Goal: Task Accomplishment & Management: Manage account settings

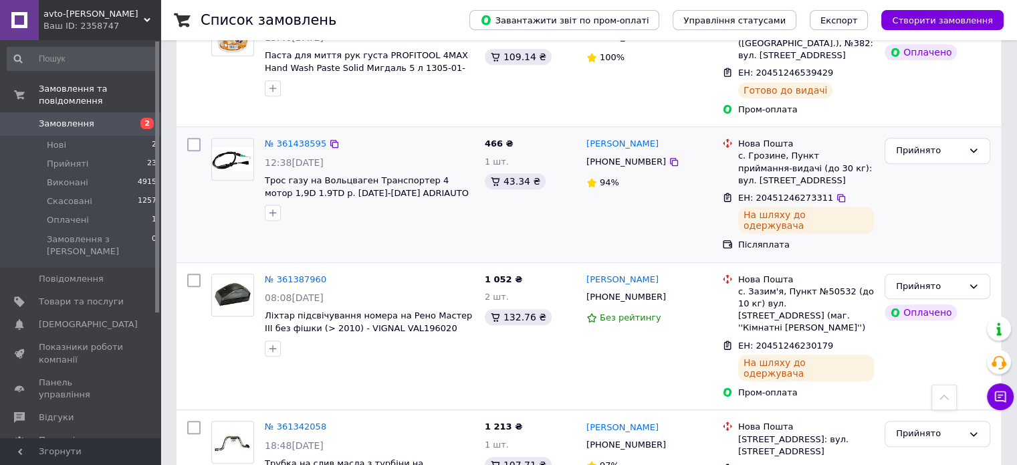
scroll to position [936, 0]
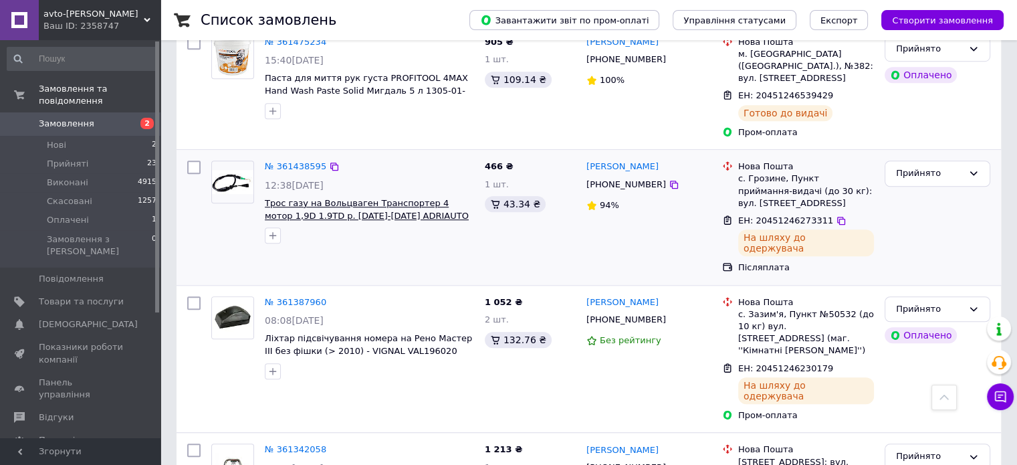
drag, startPoint x: 449, startPoint y: 171, endPoint x: 414, endPoint y: 167, distance: 35.7
click at [414, 197] on span "Трос газу на Вольцваген Транспортер 4 мотор 1,9D 1.9TD р. [DATE]-[DATE] ADRIAUT…" at bounding box center [369, 209] width 209 height 25
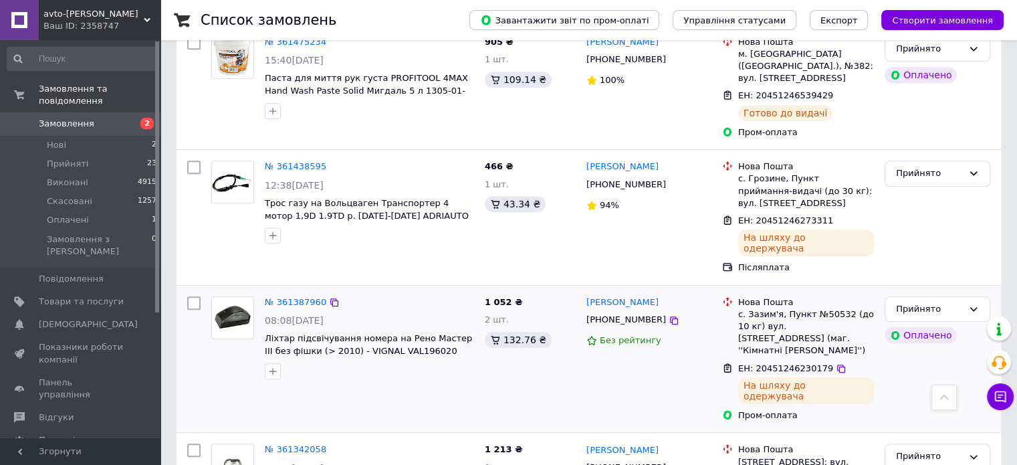
copy span "55.0361"
click at [837, 217] on icon at bounding box center [841, 221] width 8 height 8
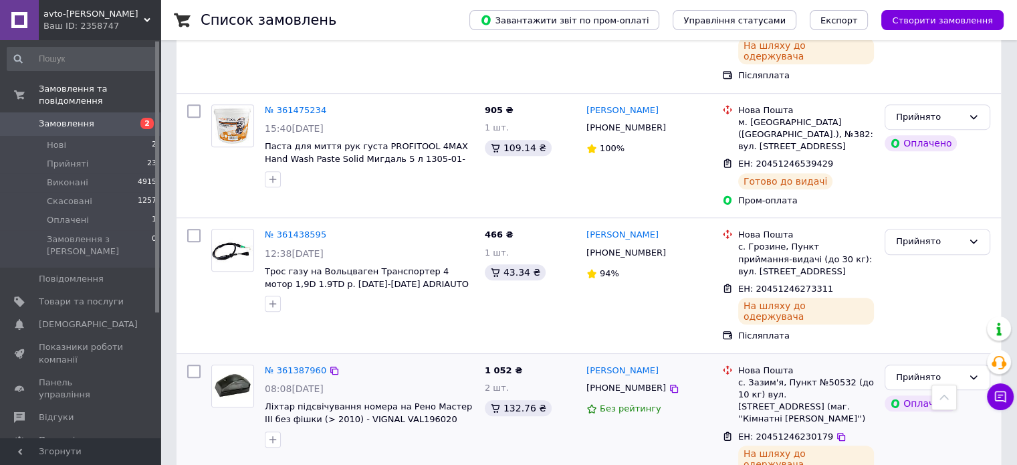
scroll to position [736, 0]
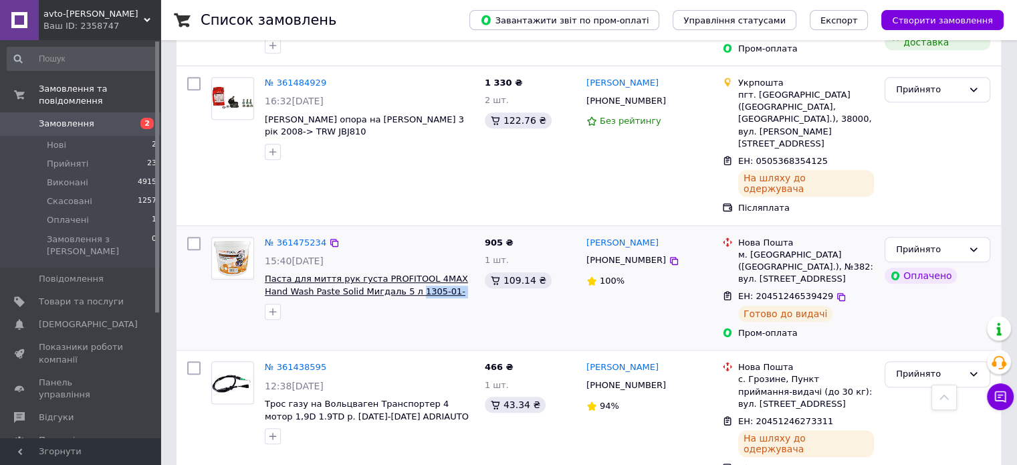
drag, startPoint x: 445, startPoint y: 259, endPoint x: 382, endPoint y: 255, distance: 63.0
click at [382, 273] on span "Паста для миття рук густа PROFITOOL 4MAX Hand Wash Paste Solid Мигдаль 5 л 1305…" at bounding box center [369, 285] width 209 height 25
copy span "1305-01-0002E"
click at [816, 291] on span "ЕН: 20451246539429" at bounding box center [785, 296] width 95 height 10
click at [836, 292] on icon at bounding box center [841, 297] width 11 height 11
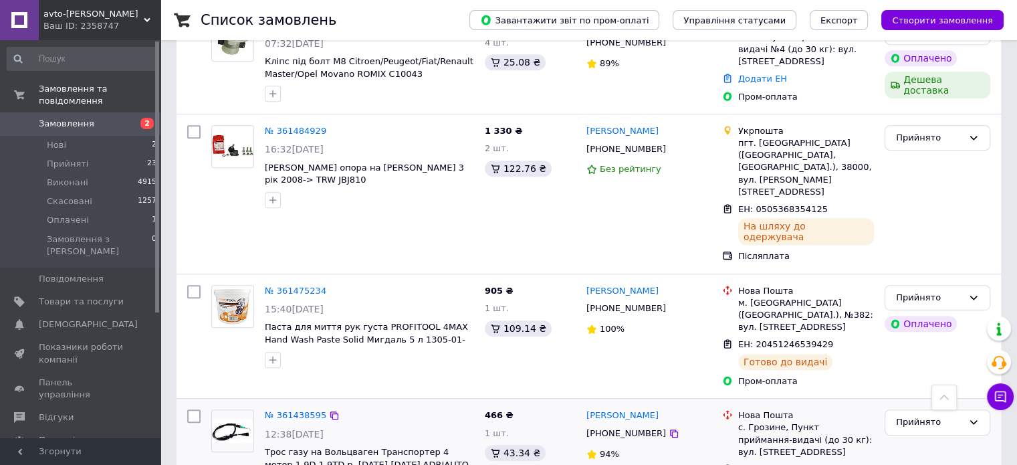
scroll to position [602, 0]
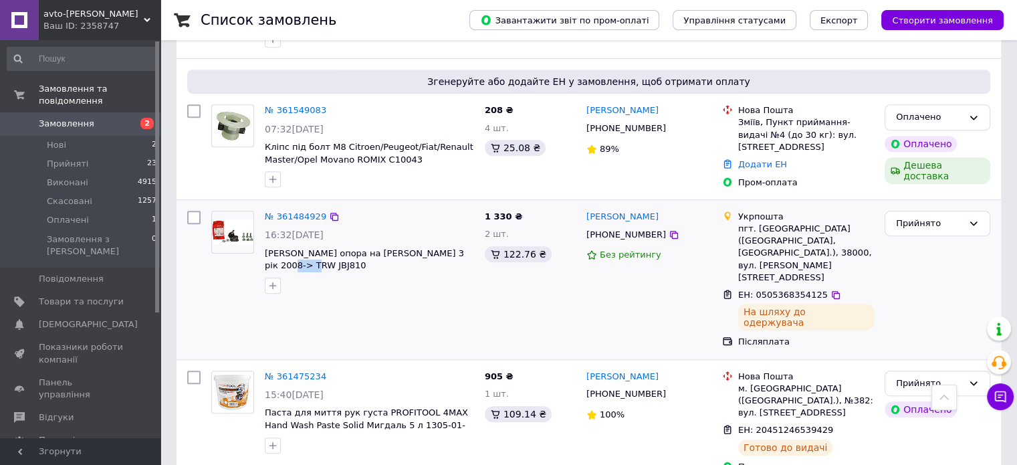
drag, startPoint x: 316, startPoint y: 265, endPoint x: 259, endPoint y: 267, distance: 56.9
click at [259, 267] on div "№ 361484929 16:32[DATE] Шарова опора на [PERSON_NAME] 3 рік 2008-> TRW JBJ810" at bounding box center [369, 252] width 220 height 94
copy span "JBJ810"
click at [831, 290] on icon at bounding box center [836, 295] width 11 height 11
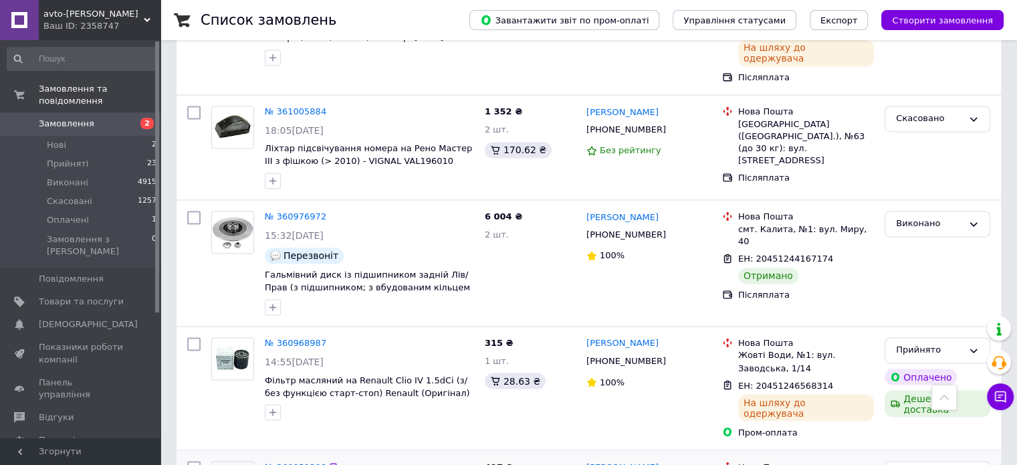
scroll to position [2207, 0]
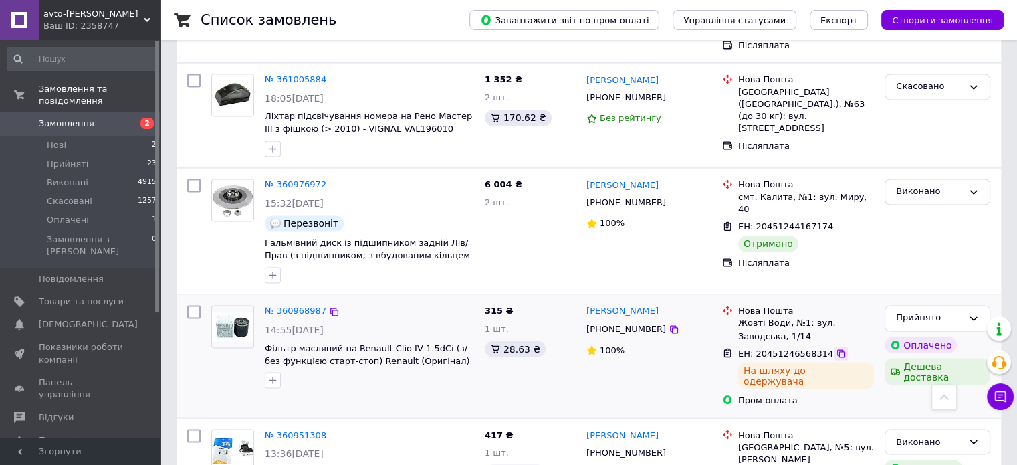
click at [836, 348] on icon at bounding box center [841, 353] width 11 height 11
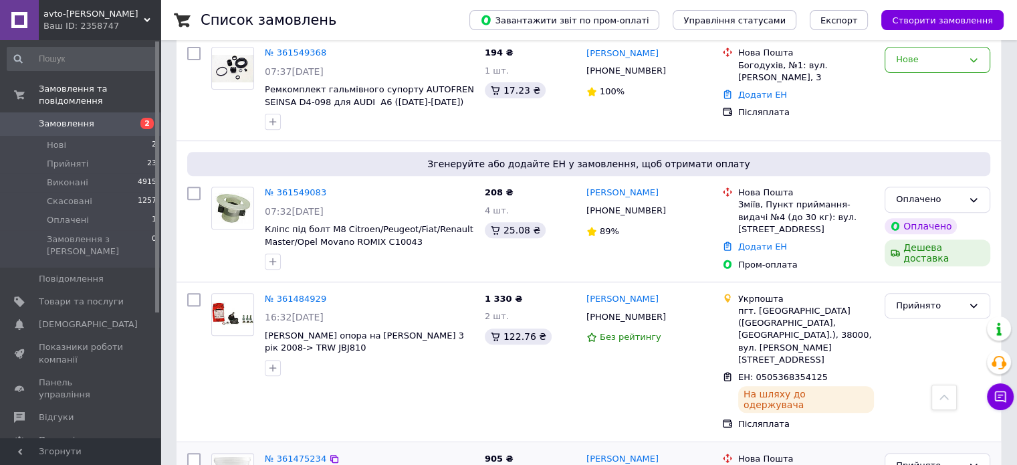
scroll to position [602, 0]
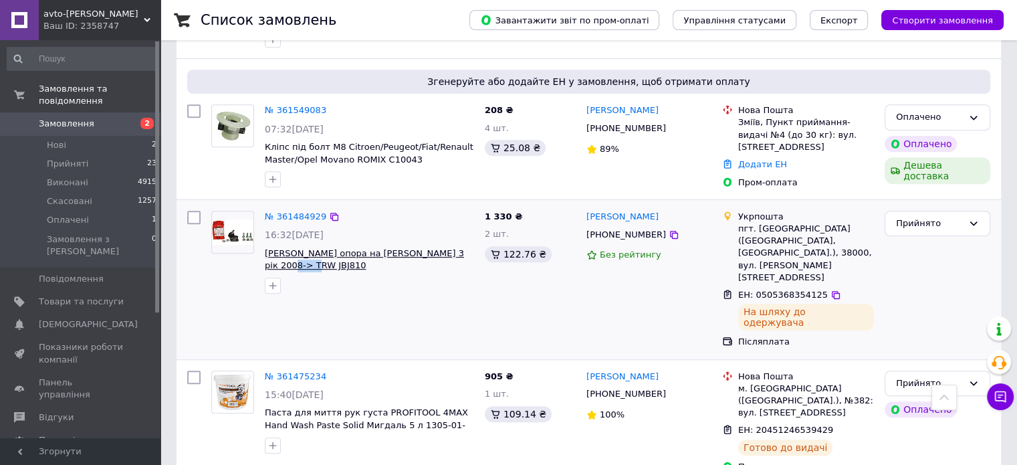
drag, startPoint x: 316, startPoint y: 258, endPoint x: 265, endPoint y: 263, distance: 51.0
click at [265, 263] on span "[PERSON_NAME] опора на [PERSON_NAME] 3 рік 2008-> TRW JBJ810" at bounding box center [369, 259] width 209 height 25
copy span "JBJ810"
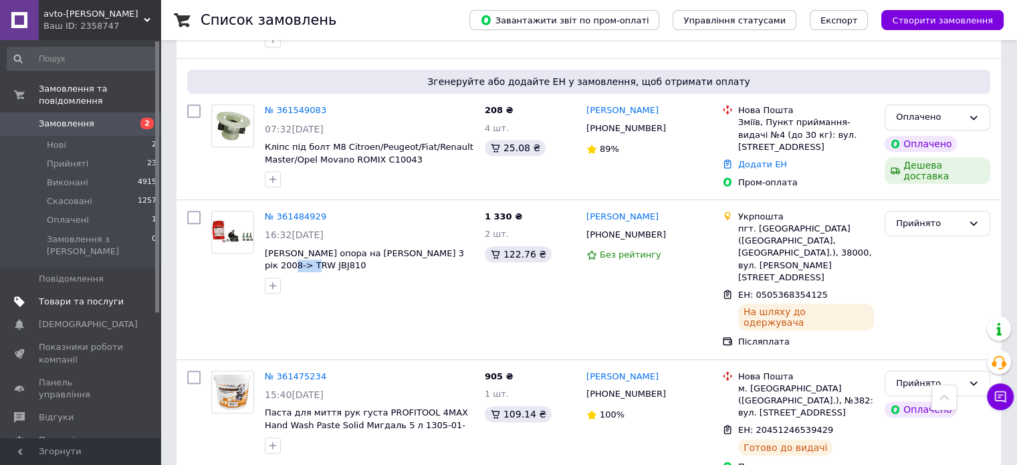
click at [79, 290] on link "Товари та послуги" at bounding box center [82, 301] width 164 height 23
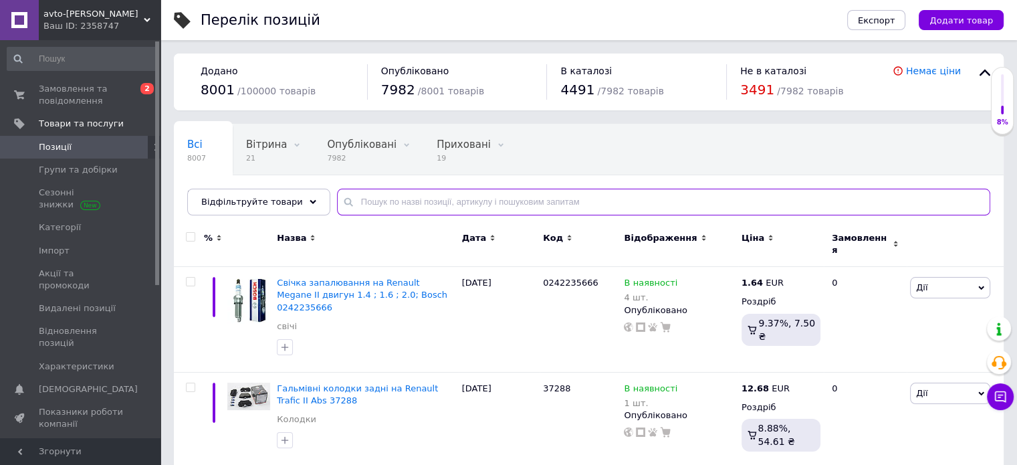
click at [430, 192] on input "text" at bounding box center [663, 202] width 653 height 27
paste input "JBJ810"
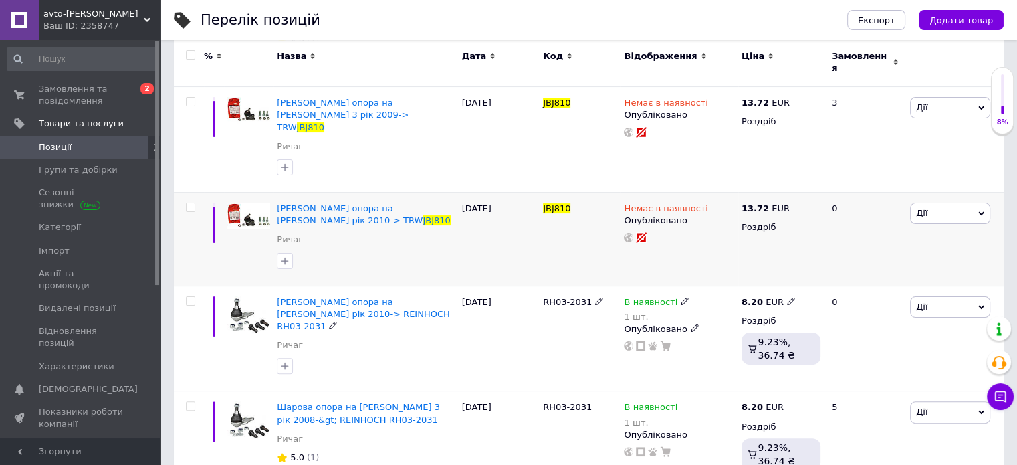
scroll to position [267, 0]
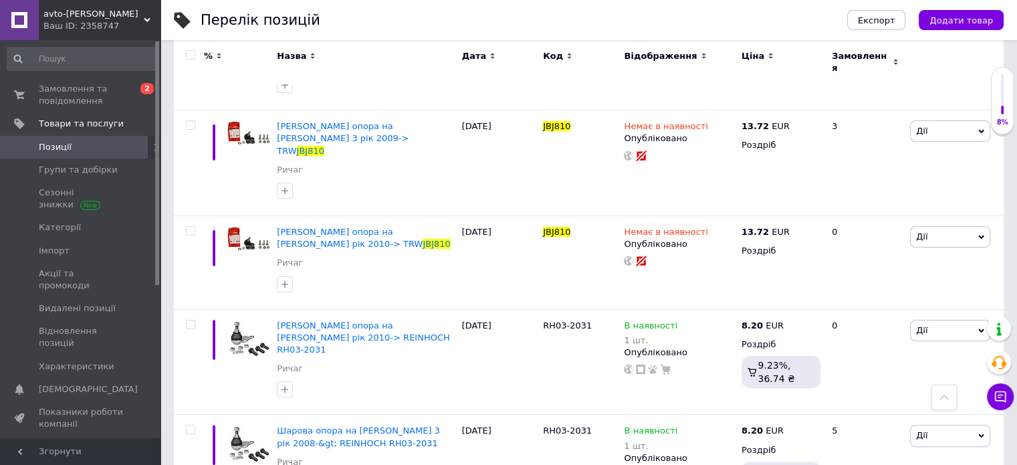
type input "JBJ810"
click at [106, 97] on span "Замовлення та повідомлення" at bounding box center [81, 95] width 85 height 24
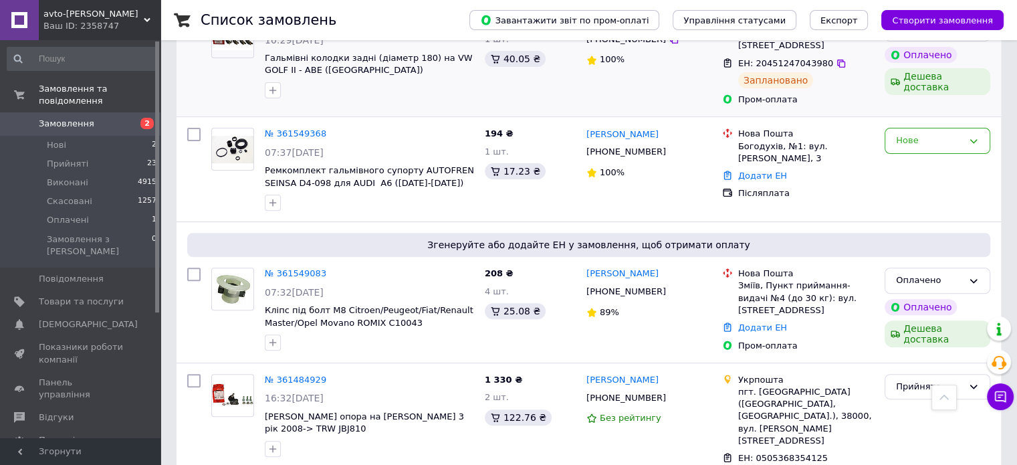
scroll to position [468, 0]
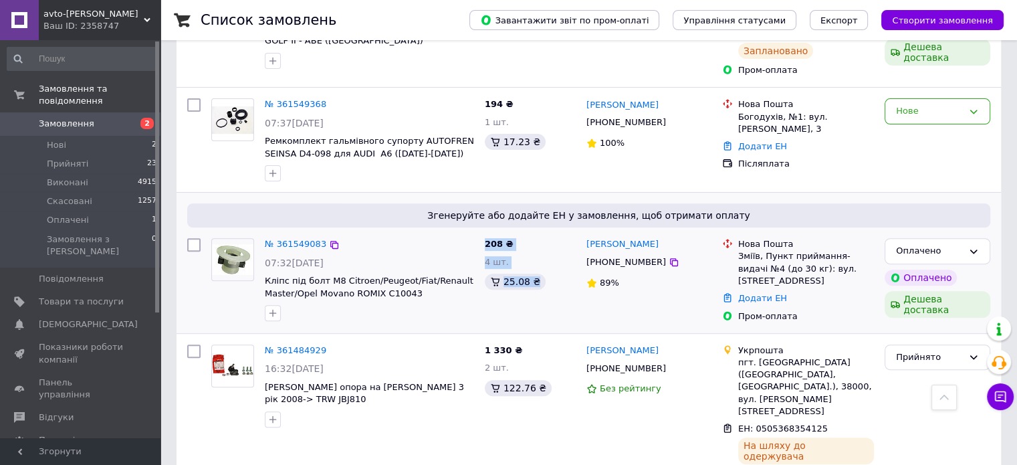
drag, startPoint x: 441, startPoint y: 310, endPoint x: 546, endPoint y: 280, distance: 108.8
click at [546, 280] on div "№ 361549083 07:32[DATE] Кліпс під болт М8 Citroen/Peugeot/Fiat/Renault Master/O…" at bounding box center [589, 280] width 814 height 95
click at [544, 280] on div "25.08 ₴" at bounding box center [530, 281] width 91 height 16
click at [534, 281] on div "25.08 ₴" at bounding box center [515, 281] width 61 height 16
click at [532, 282] on div "25.08 ₴" at bounding box center [515, 281] width 61 height 16
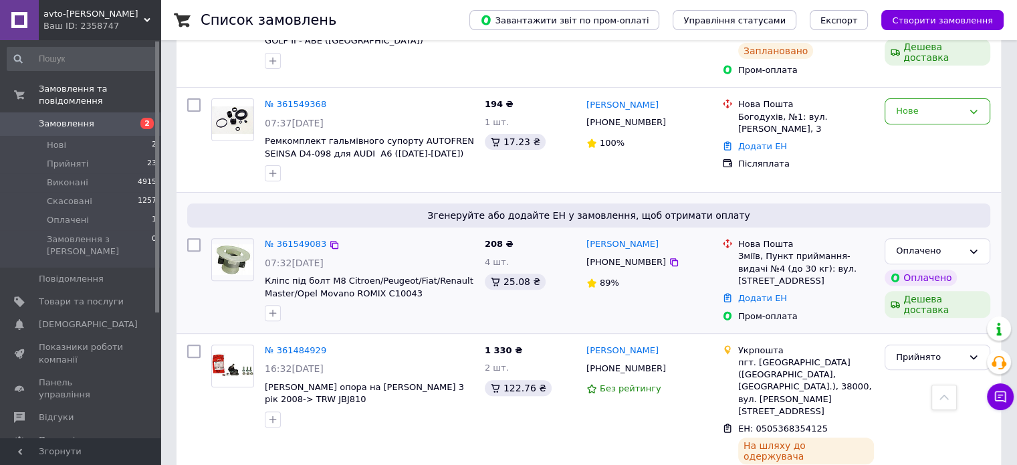
click at [457, 298] on span "Кліпс під болт М8 Citroen/Peugeot/Fiat/Renault Master/Opel Movano ROMIX C10043" at bounding box center [369, 287] width 209 height 25
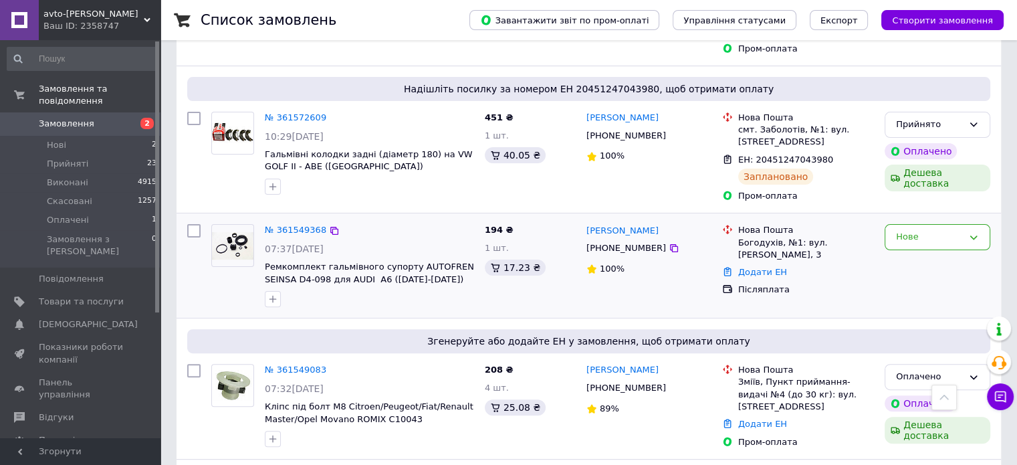
scroll to position [334, 0]
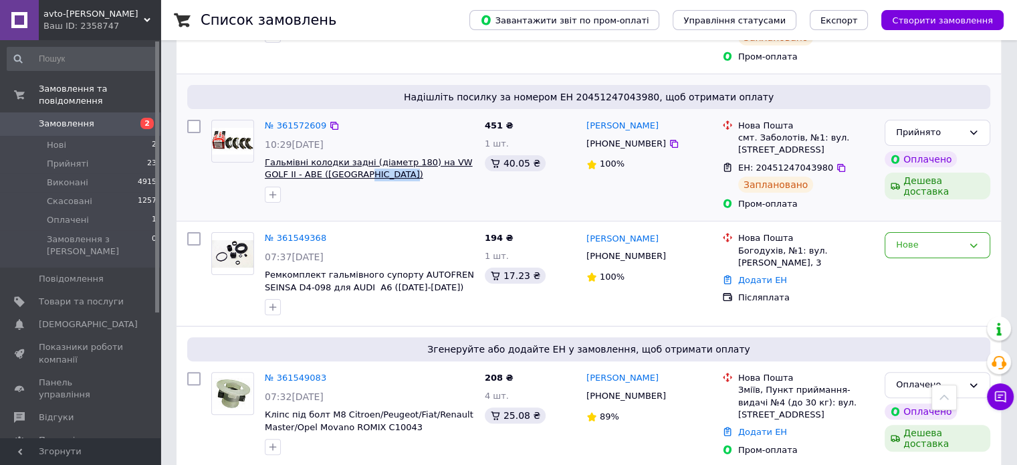
drag, startPoint x: 372, startPoint y: 172, endPoint x: 329, endPoint y: 176, distance: 43.0
click at [329, 176] on span "Гальмівні колодки задні (діаметр 180) на VW GOLF II - ABE ([GEOGRAPHIC_DATA]) C…" at bounding box center [369, 168] width 209 height 25
copy span "C0W001ABE"
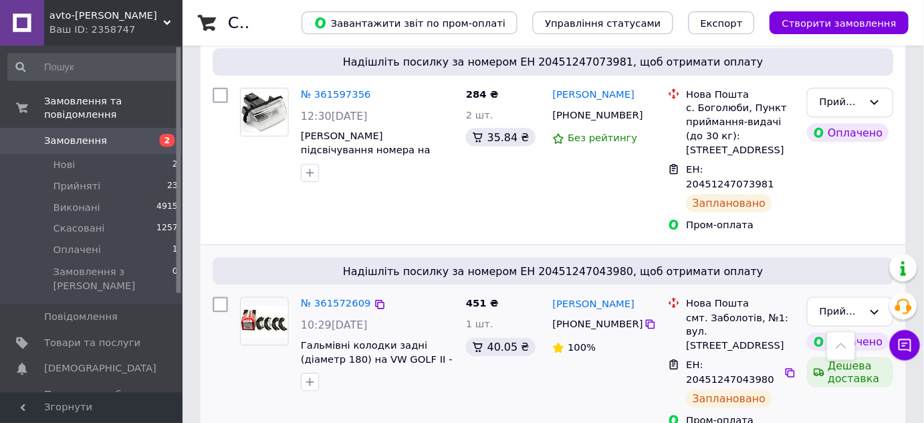
scroll to position [219, 0]
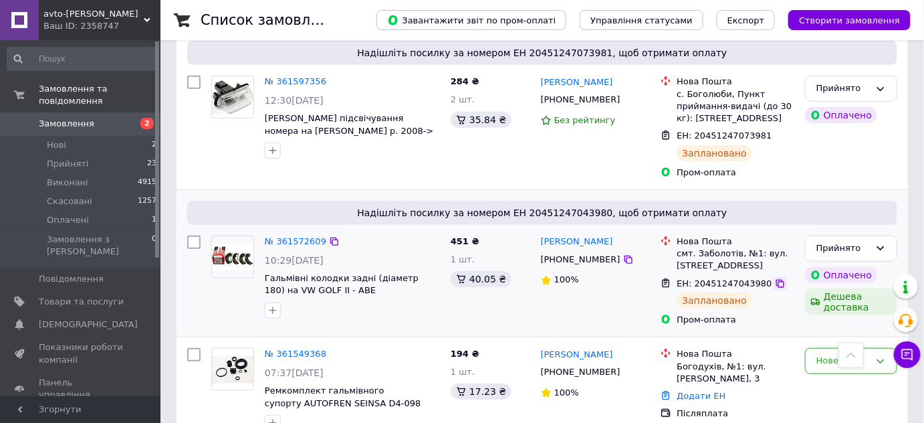
drag, startPoint x: 765, startPoint y: 280, endPoint x: 606, endPoint y: 344, distance: 171.9
click at [775, 279] on icon at bounding box center [780, 283] width 11 height 11
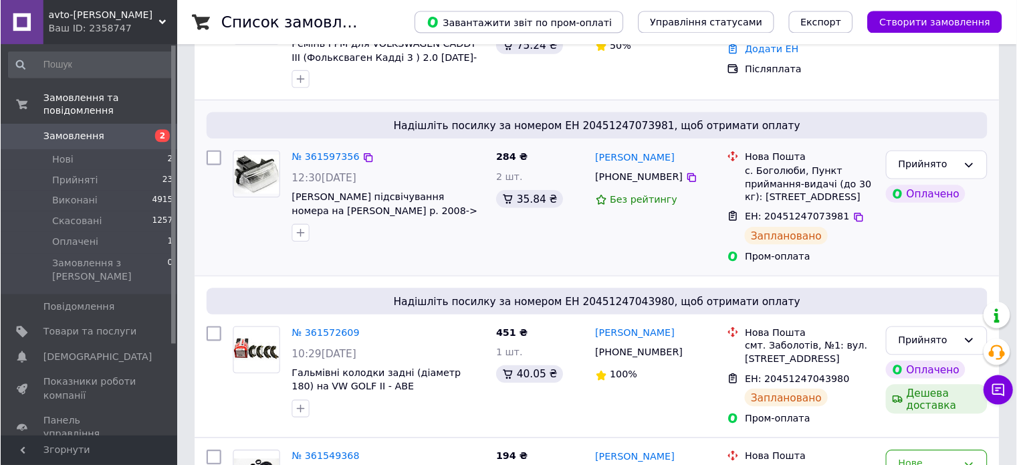
scroll to position [158, 0]
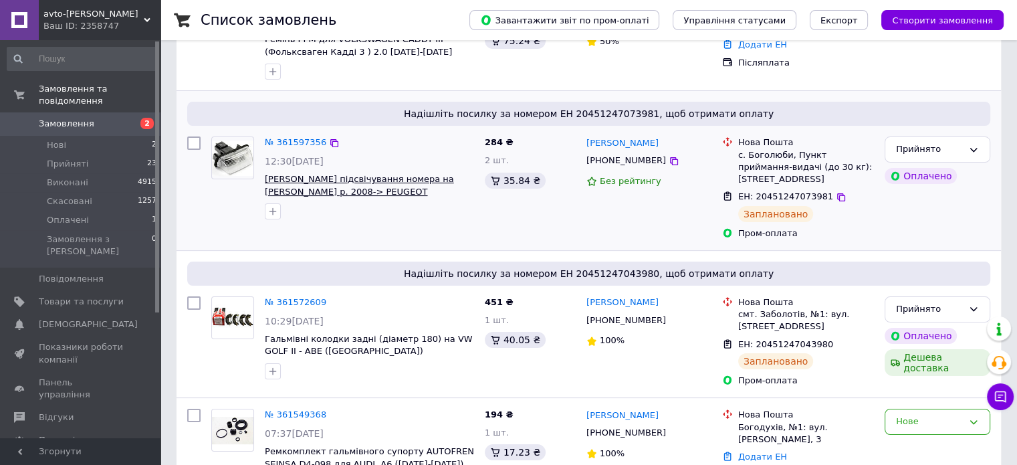
drag, startPoint x: 415, startPoint y: 193, endPoint x: 383, endPoint y: 191, distance: 32.2
click at [383, 191] on span "[PERSON_NAME] підсвічування номера на [PERSON_NAME] р. 2008-> PEUGEOT (Оригінал…" at bounding box center [369, 185] width 209 height 25
copy span "6340A3"
click at [833, 194] on div "ЕН: 20451247073981" at bounding box center [806, 196] width 138 height 15
click at [837, 195] on icon at bounding box center [841, 197] width 8 height 8
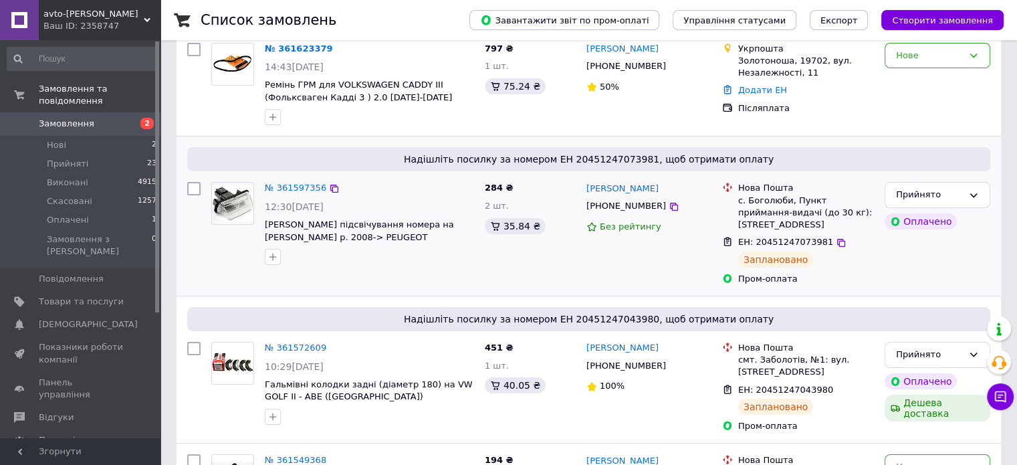
scroll to position [24, 0]
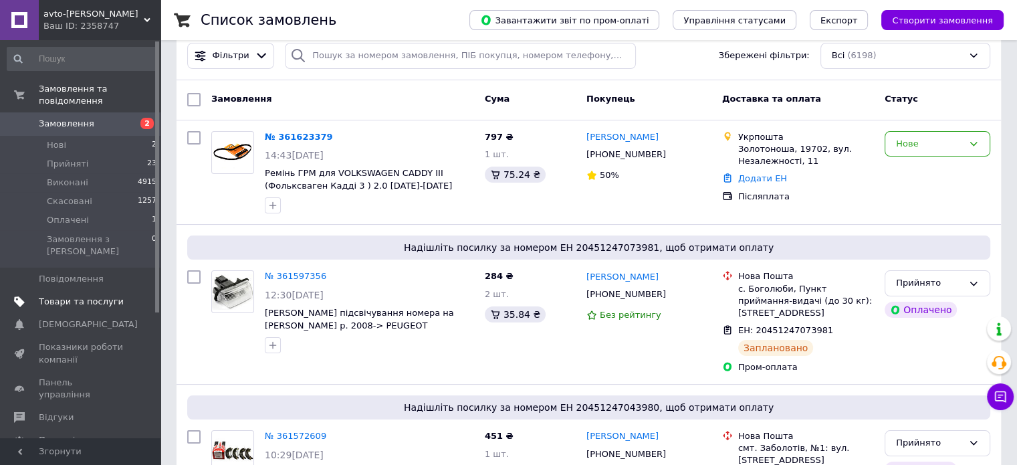
click at [115, 290] on link "Товари та послуги" at bounding box center [82, 301] width 164 height 23
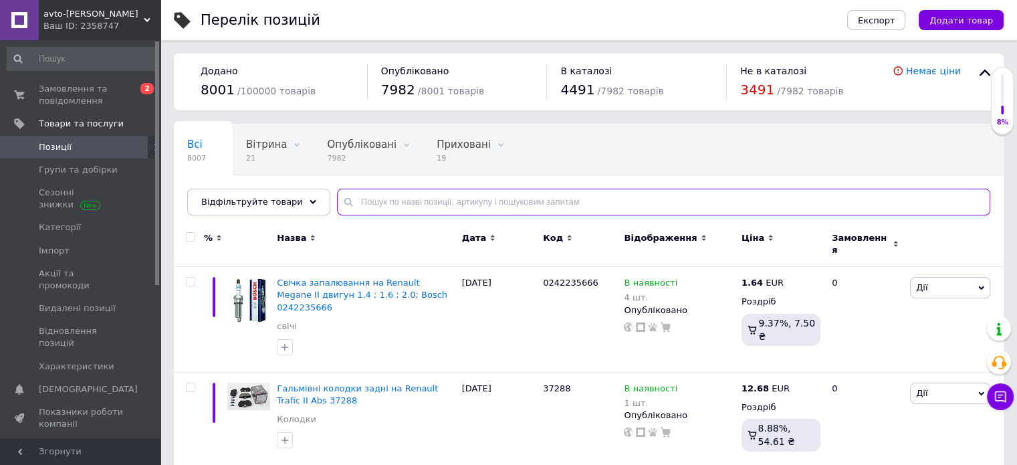
click at [441, 207] on input "text" at bounding box center [663, 202] width 653 height 27
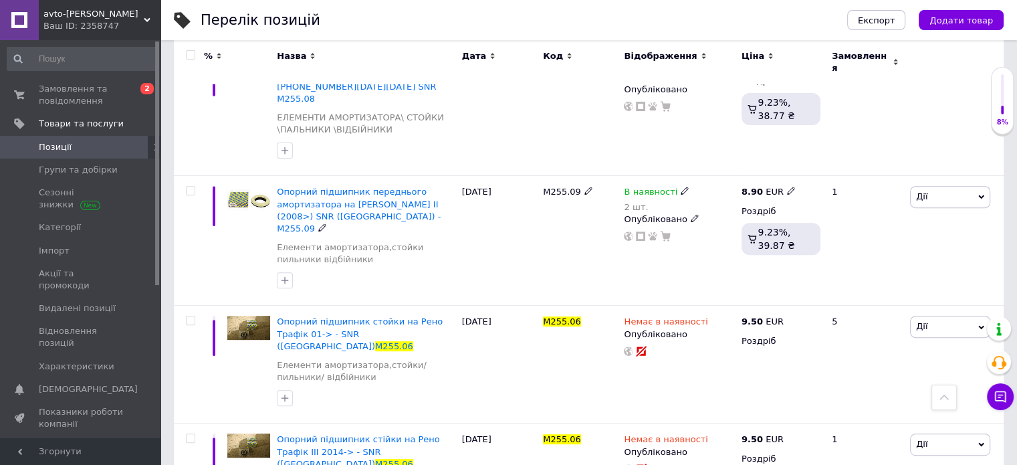
scroll to position [535, 0]
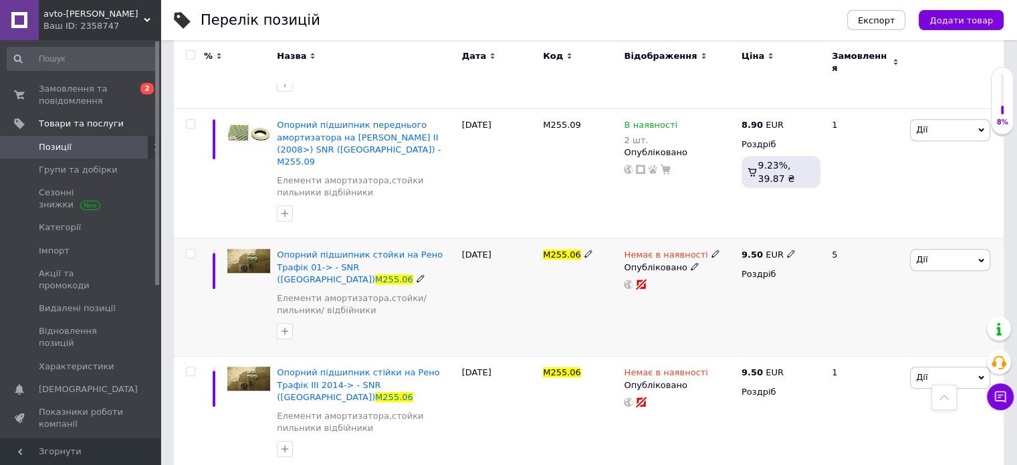
type input "M255.06"
click at [545, 249] on span "M255.06" at bounding box center [562, 254] width 38 height 10
click at [546, 249] on span "M255.06" at bounding box center [562, 254] width 38 height 10
copy div "M255.06"
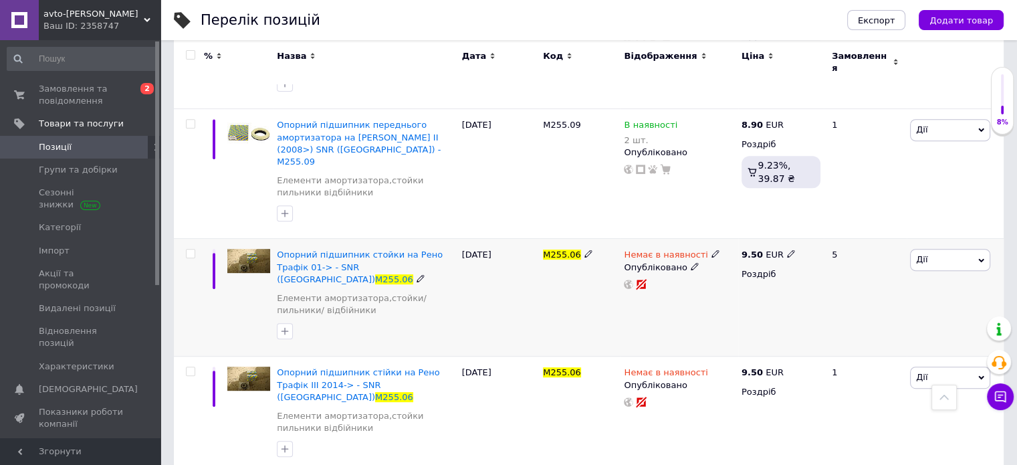
click at [757, 249] on b "9.50" at bounding box center [752, 254] width 21 height 10
drag, startPoint x: 841, startPoint y: 174, endPoint x: 779, endPoint y: 169, distance: 61.7
click at [779, 239] on div "9.50 EUR Ціна 9.5 Валюта EUR $ CHF ₴ GBP ¥ PLN ₸ MDL HUF KGS CNY TRY KRW lei Ро…" at bounding box center [781, 298] width 86 height 118
type input "8.79"
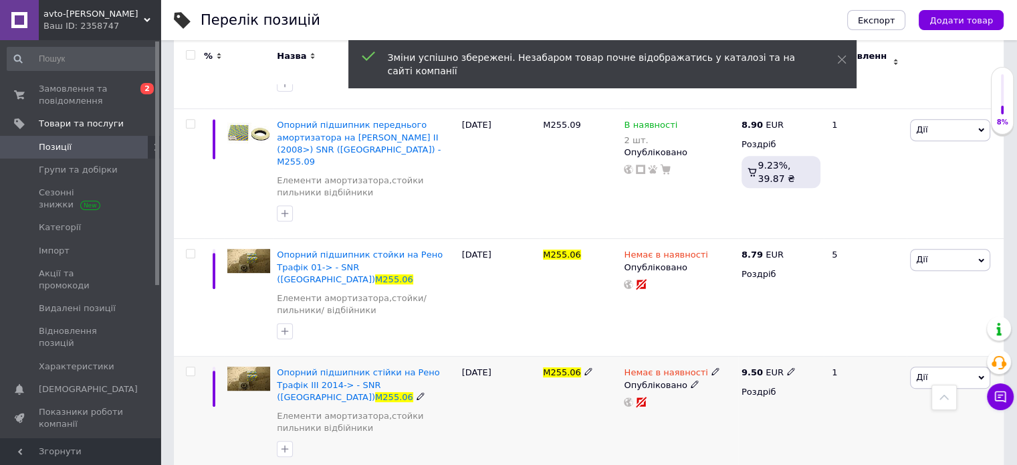
click at [753, 367] on b "9.50" at bounding box center [752, 372] width 21 height 10
click at [830, 344] on input "9.5" at bounding box center [852, 357] width 102 height 27
click at [829, 344] on input "9.5" at bounding box center [852, 357] width 102 height 27
type input "8.79"
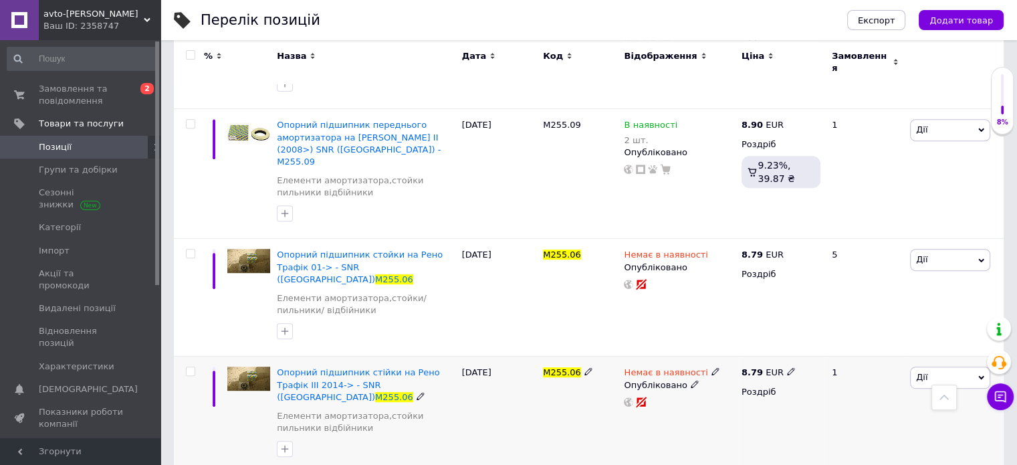
click at [671, 367] on span "Немає в наявності" at bounding box center [666, 374] width 84 height 14
click at [768, 373] on li "В наявності" at bounding box center [785, 382] width 127 height 19
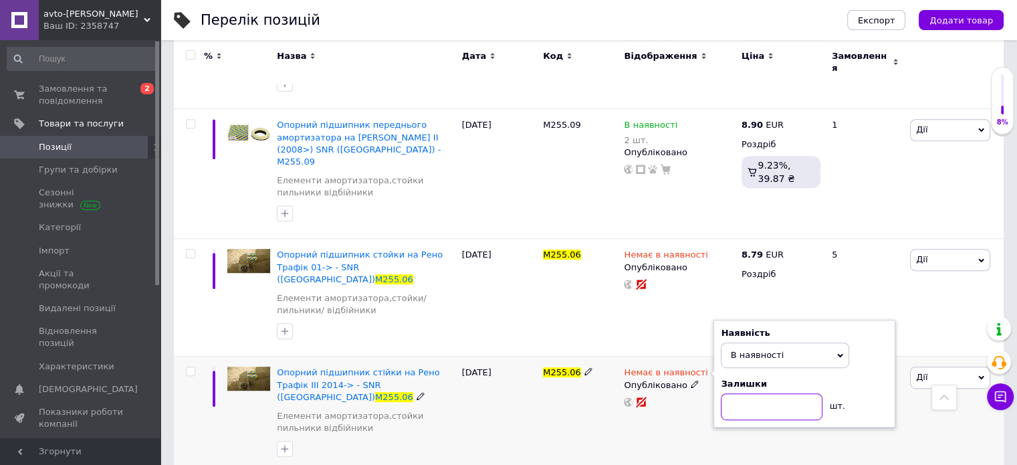
type input "1"
click at [777, 393] on input "1" at bounding box center [772, 406] width 102 height 27
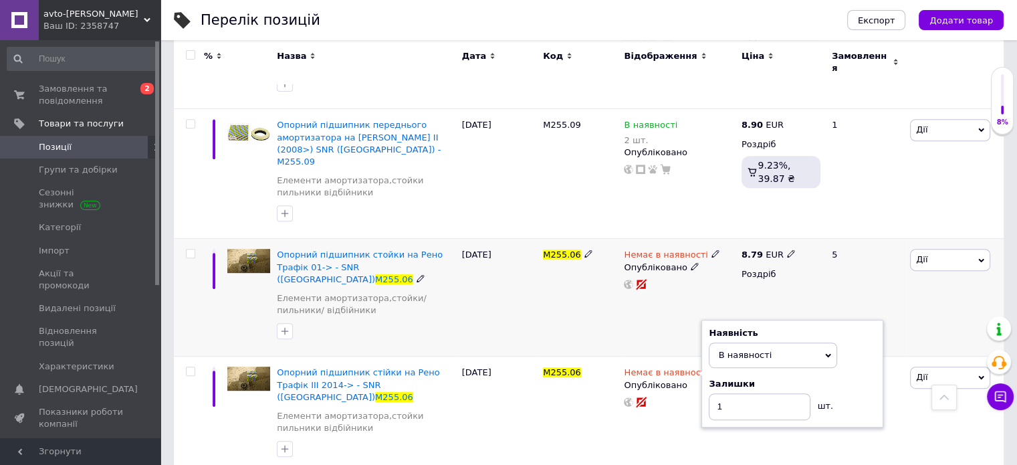
click at [663, 249] on span "Немає в наявності" at bounding box center [666, 256] width 84 height 14
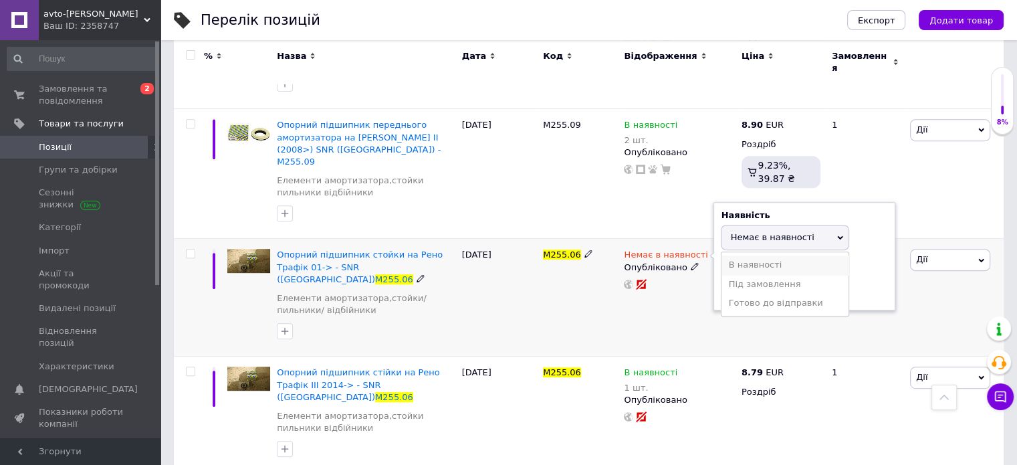
click at [742, 255] on li "В наявності" at bounding box center [785, 264] width 127 height 19
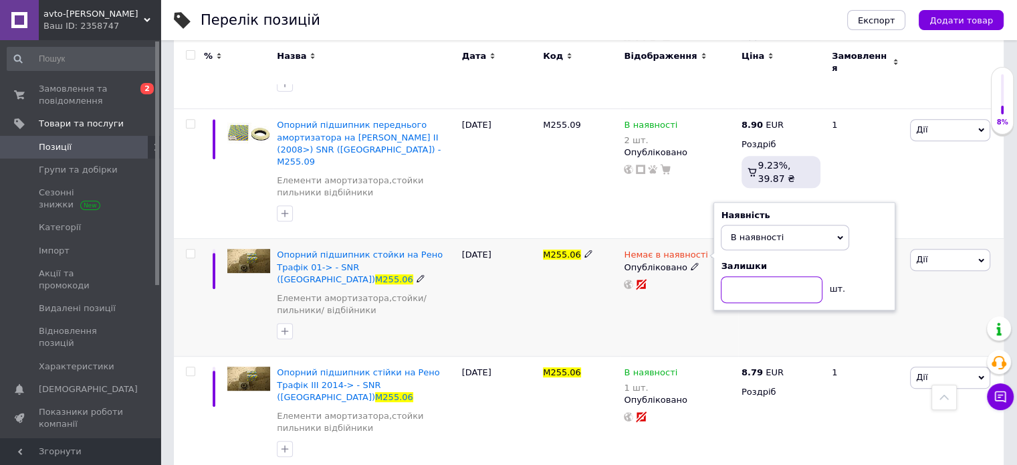
click at [756, 276] on input at bounding box center [772, 289] width 102 height 27
type input "1"
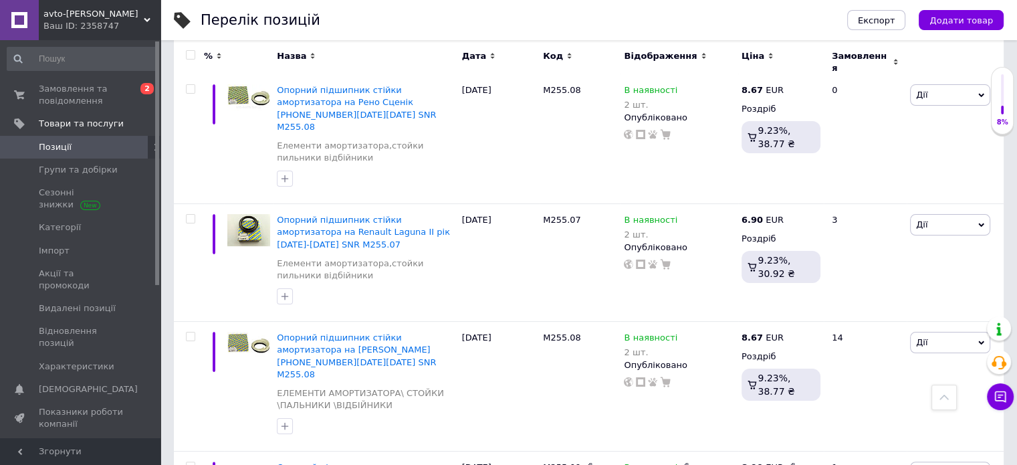
scroll to position [0, 0]
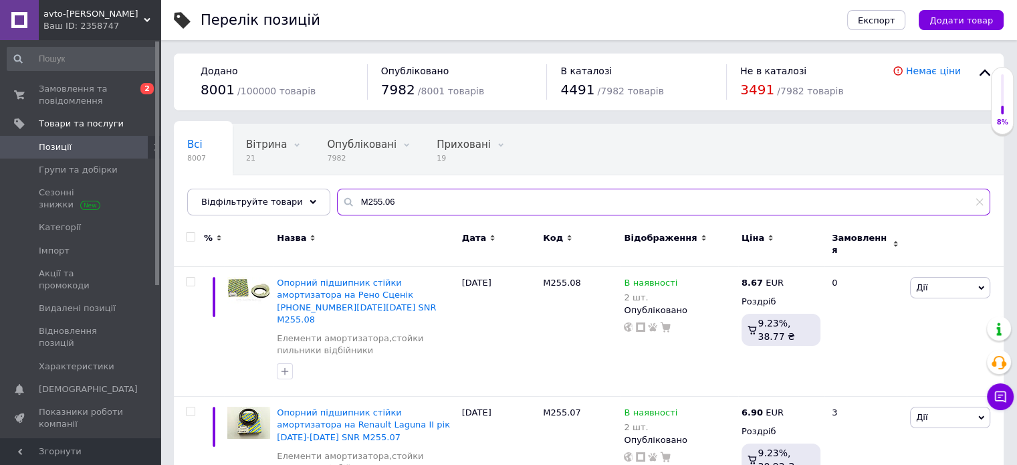
drag, startPoint x: 532, startPoint y: 200, endPoint x: 179, endPoint y: 221, distance: 353.7
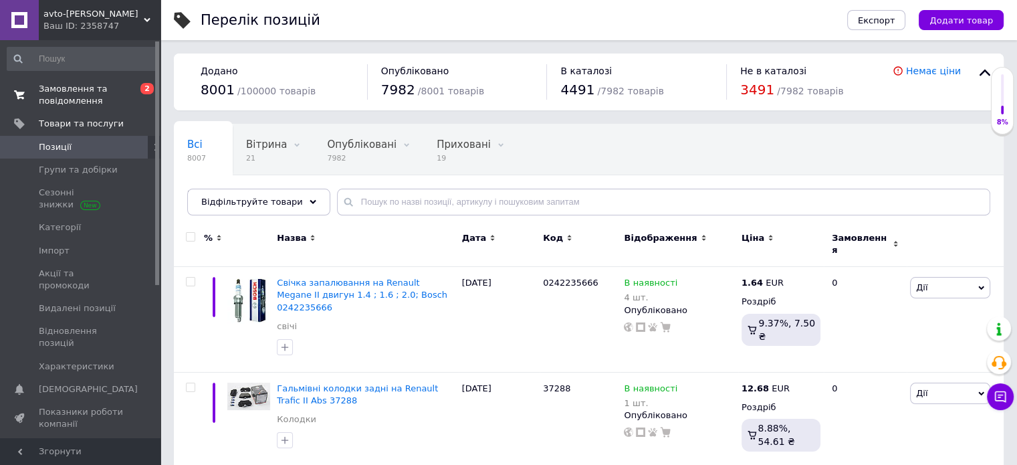
click at [115, 80] on link "Замовлення та повідомлення 0 2" at bounding box center [82, 95] width 164 height 35
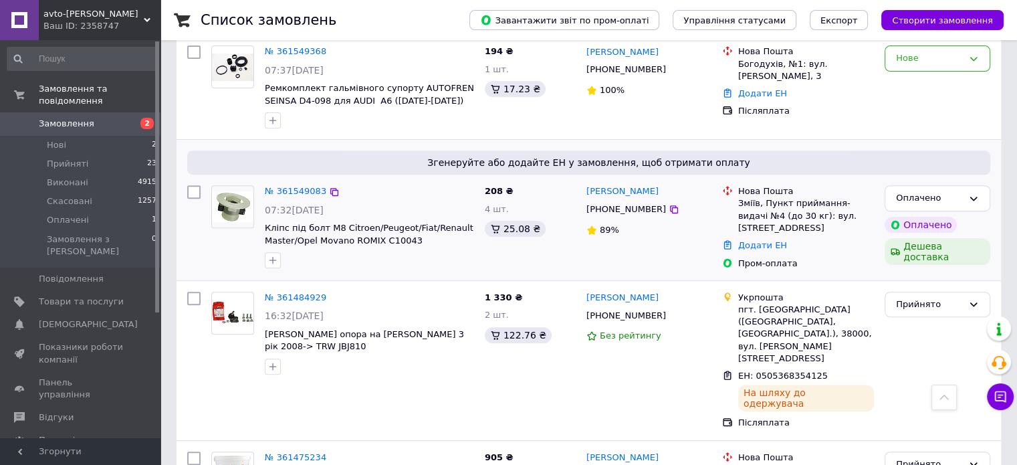
scroll to position [401, 0]
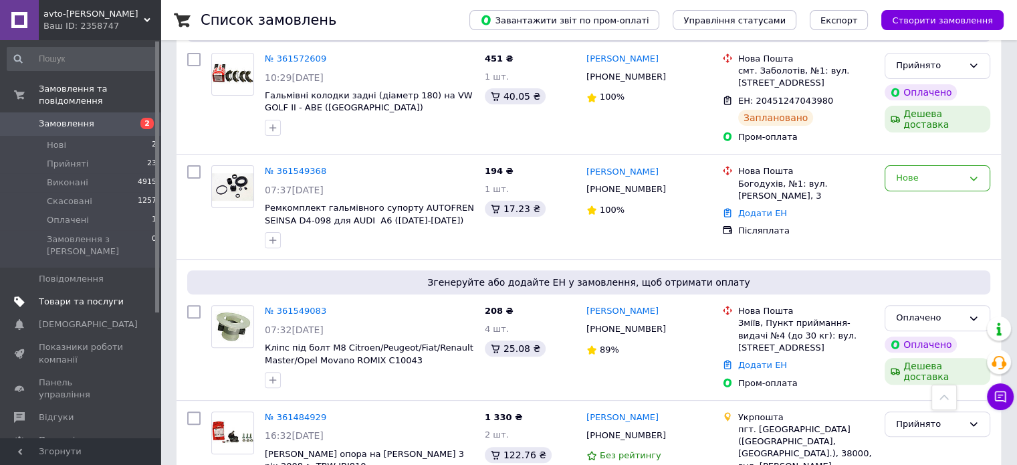
click at [136, 296] on span at bounding box center [142, 302] width 37 height 12
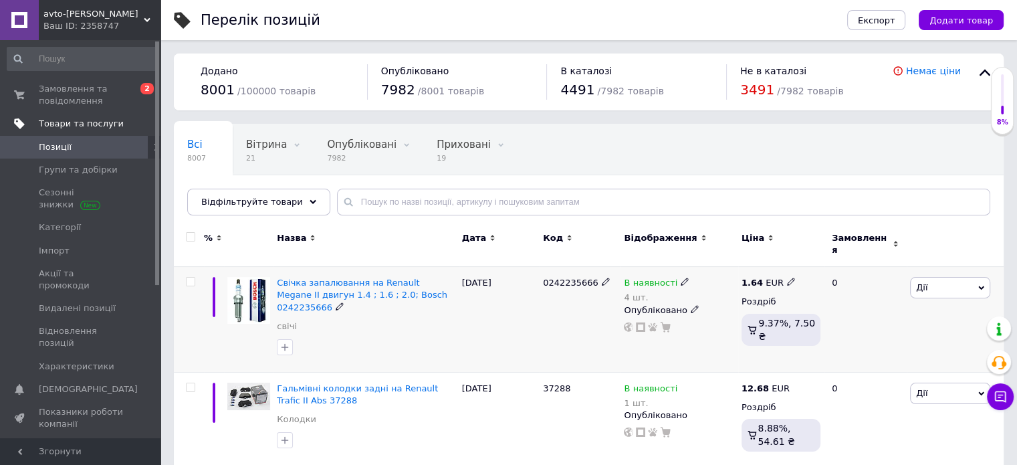
click at [550, 278] on span "0242235666" at bounding box center [571, 283] width 56 height 10
click at [561, 201] on input "text" at bounding box center [663, 202] width 653 height 27
paste input "M255.06"
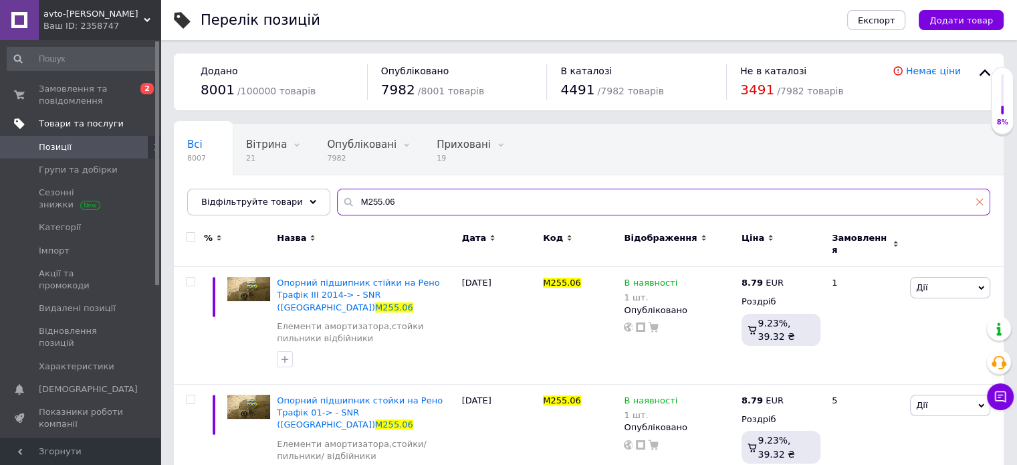
type input "M255.06"
click at [976, 198] on icon at bounding box center [980, 202] width 8 height 8
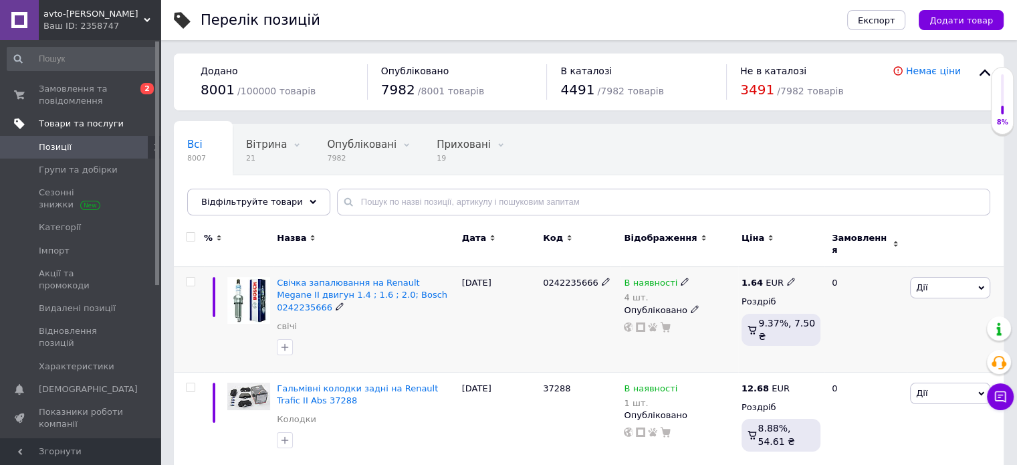
click at [569, 286] on div "0242235666" at bounding box center [580, 320] width 81 height 106
copy div "0242235666"
click at [572, 201] on input "text" at bounding box center [663, 202] width 653 height 27
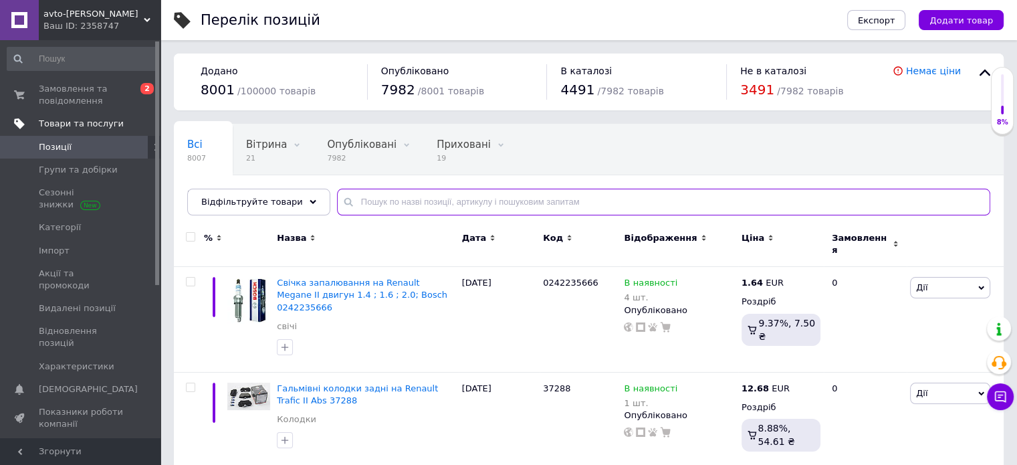
paste input "0242235666"
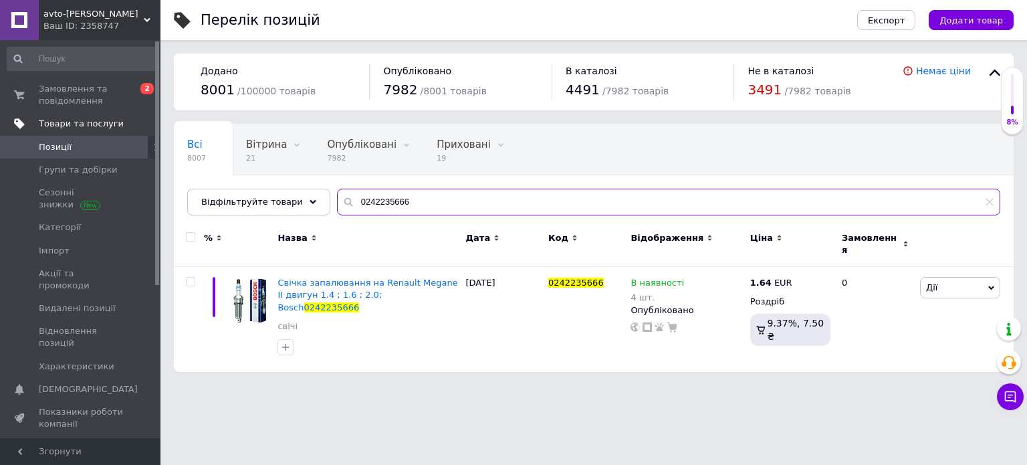
type input "0242235666"
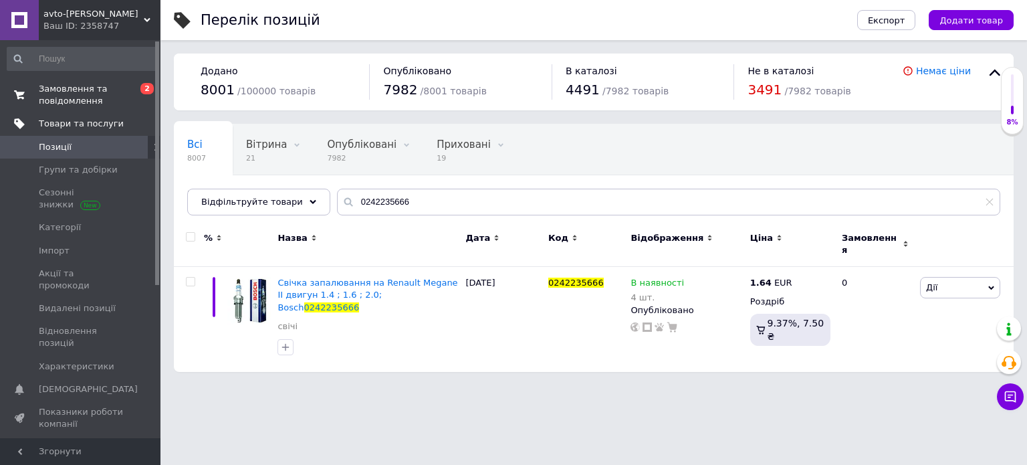
click at [86, 97] on span "Замовлення та повідомлення" at bounding box center [81, 95] width 85 height 24
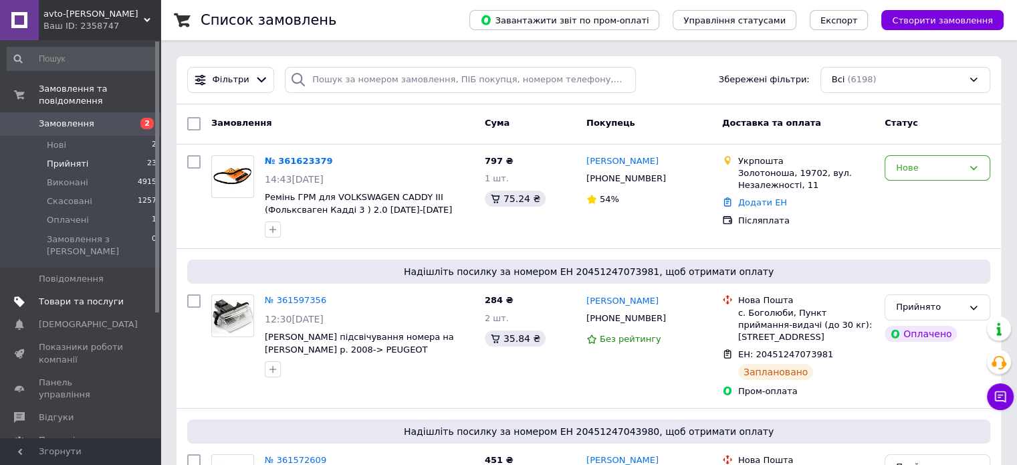
click at [80, 158] on span "Прийняті" at bounding box center [67, 164] width 41 height 12
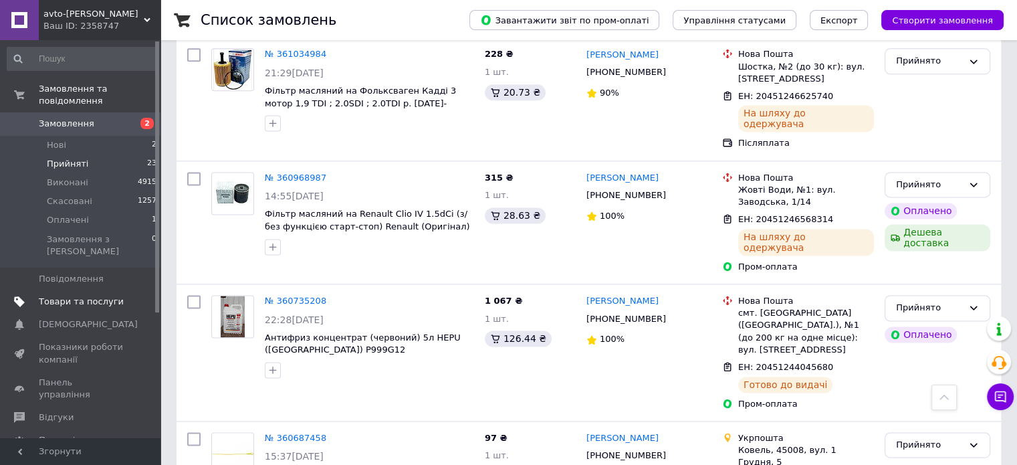
scroll to position [1805, 0]
click at [81, 118] on span "Замовлення" at bounding box center [67, 124] width 56 height 12
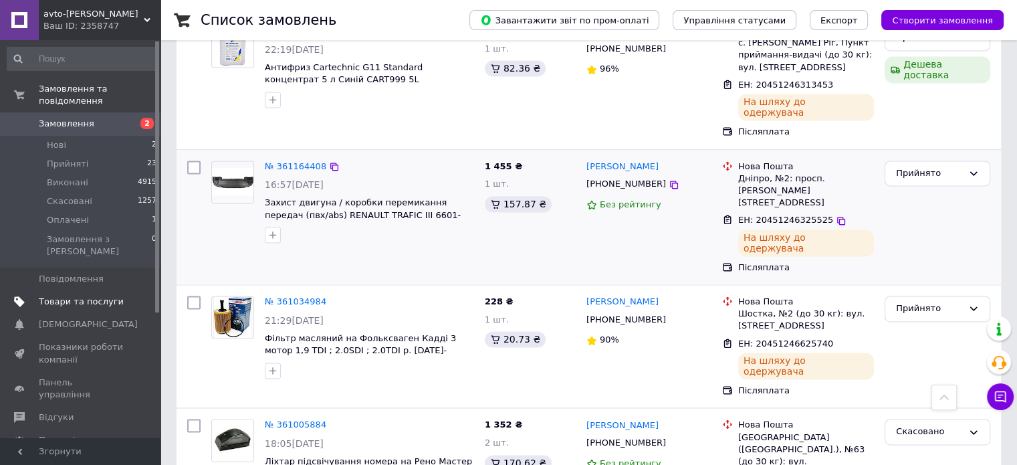
scroll to position [1805, 0]
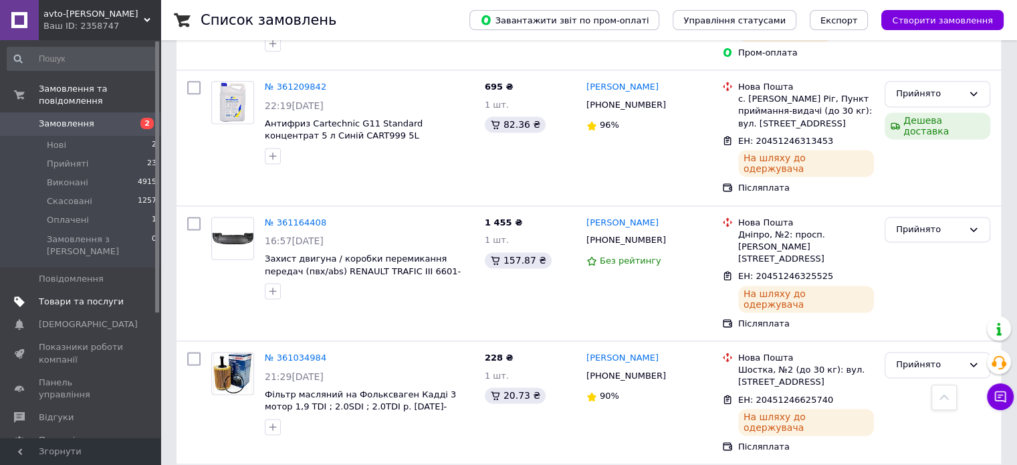
click at [119, 296] on span "Товари та послуги" at bounding box center [81, 302] width 85 height 12
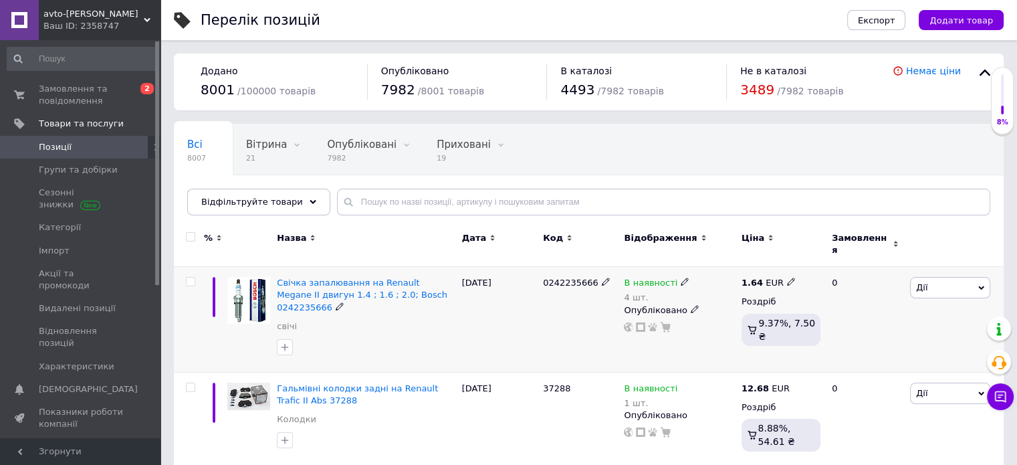
click at [564, 278] on span "0242235666" at bounding box center [571, 283] width 56 height 10
copy div "0242235666"
click at [119, 167] on span "Групи та добірки" at bounding box center [81, 170] width 85 height 12
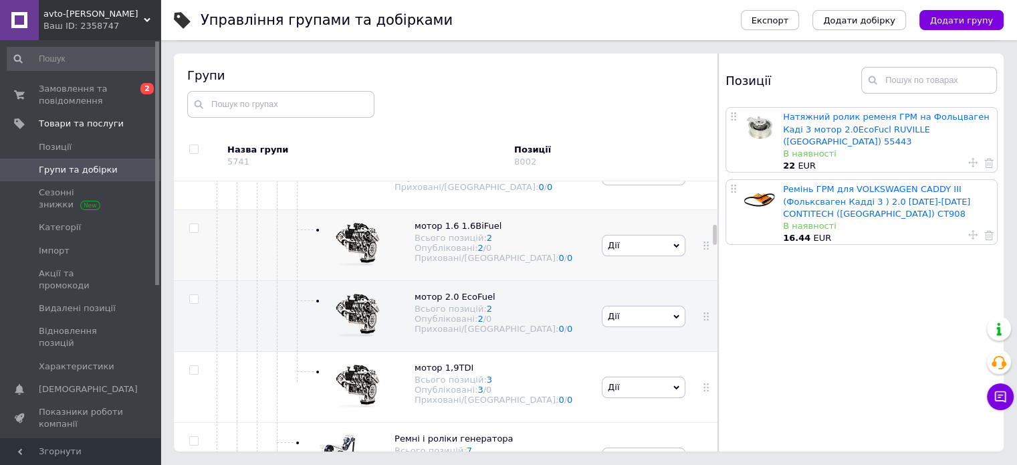
scroll to position [1188, 0]
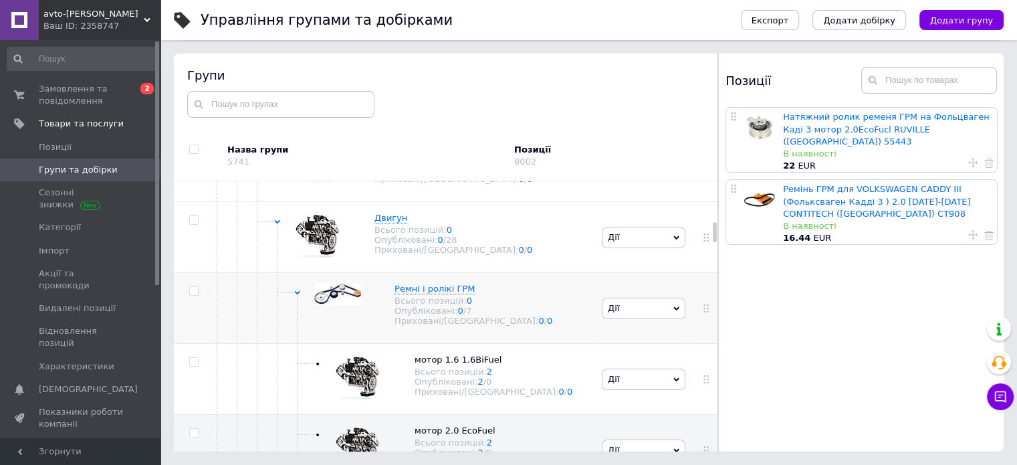
click at [370, 286] on div "Ремні і ролікі [PERSON_NAME] позицій: 0 Опубліковані: 0 / 7 Приховані/Видалені:…" at bounding box center [460, 304] width 185 height 43
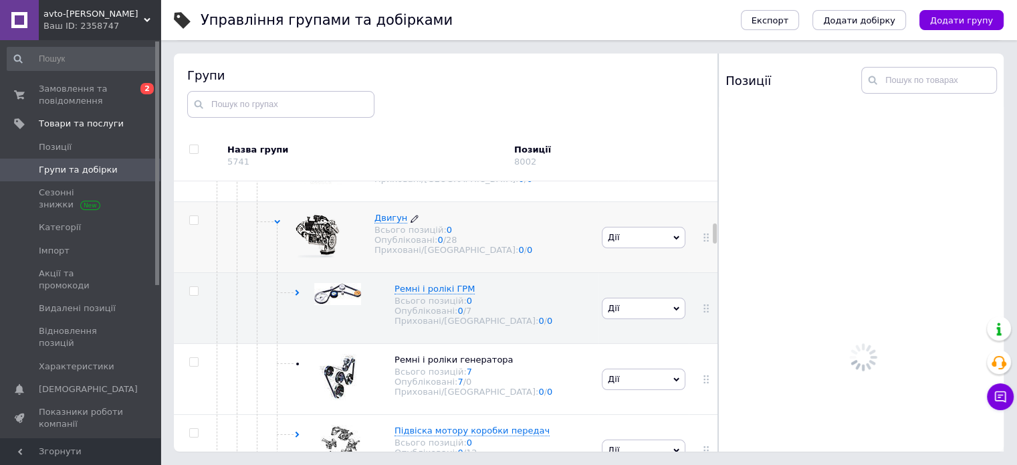
click at [364, 232] on div "Двигун Всього позицій: 0 Опубліковані: 0 / 28 Приховані/Видалені: 0 / 0" at bounding box center [446, 233] width 171 height 43
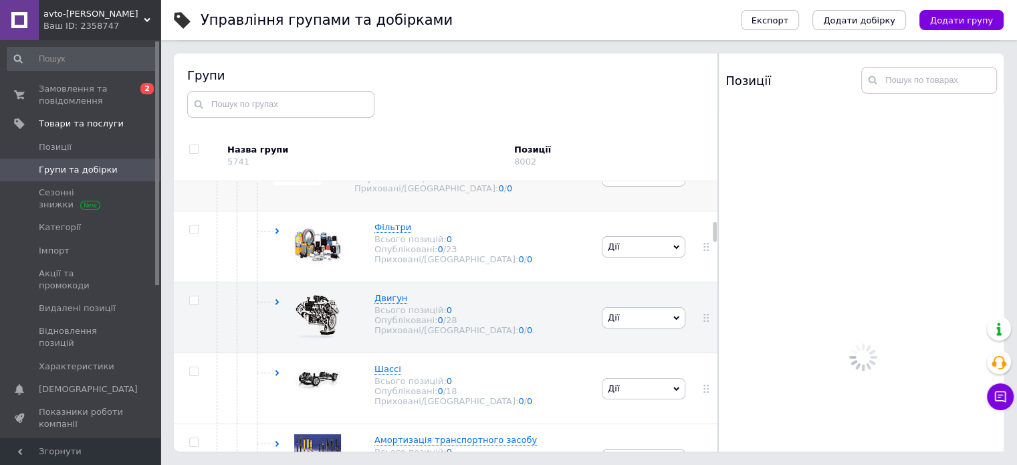
scroll to position [1054, 0]
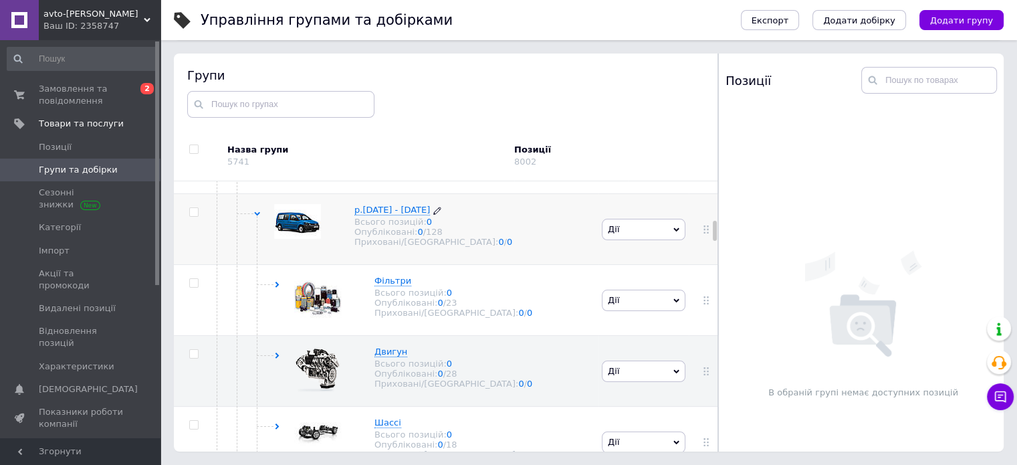
click at [348, 240] on div "р.[DATE] - [DATE] Всього позицій: 0 Опубліковані: 0 / 128 Приховані/Видалені: 0…" at bounding box center [426, 225] width 171 height 43
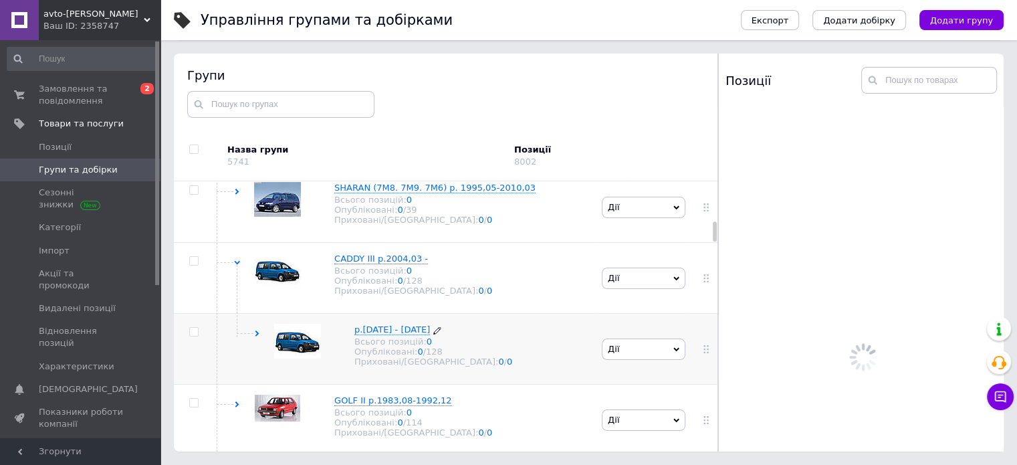
scroll to position [920, 0]
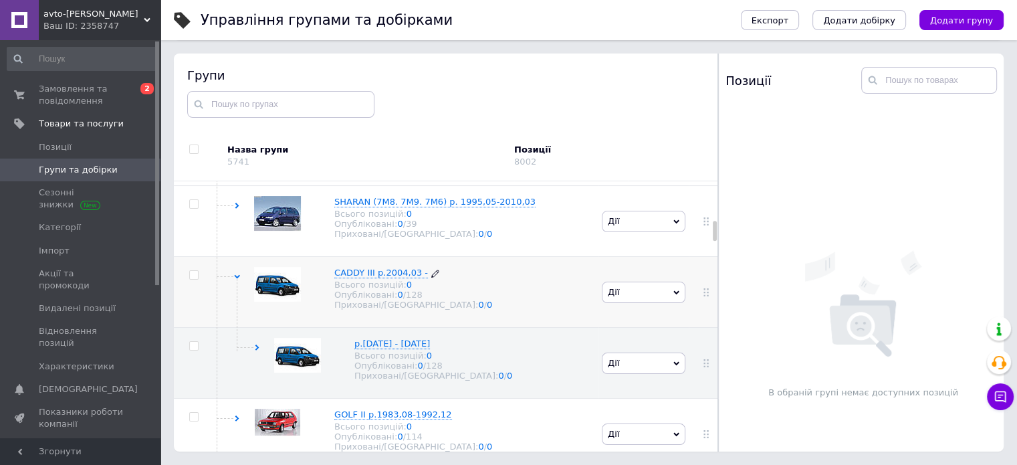
click at [327, 276] on div "CADDY III р.2004,03 - Всього позицій: 0 Опубліковані: 0 / 128 Приховані/Видален…" at bounding box center [406, 288] width 171 height 43
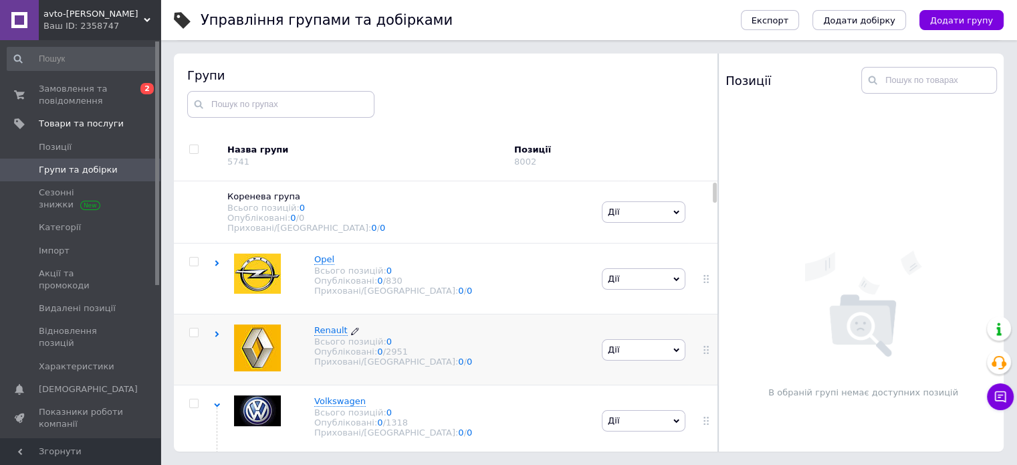
scroll to position [0, 0]
click at [304, 395] on div "Volkswagen Всього позицій: 0 Опубліковані: 0 / 1318 Приховані/Видалені: 0 / 0" at bounding box center [406, 421] width 384 height 71
click at [310, 354] on div "Renault Всього позицій: 0 Опубліковані: 0 / 2951 Приховані/Видалені: 0 / 0" at bounding box center [386, 346] width 171 height 43
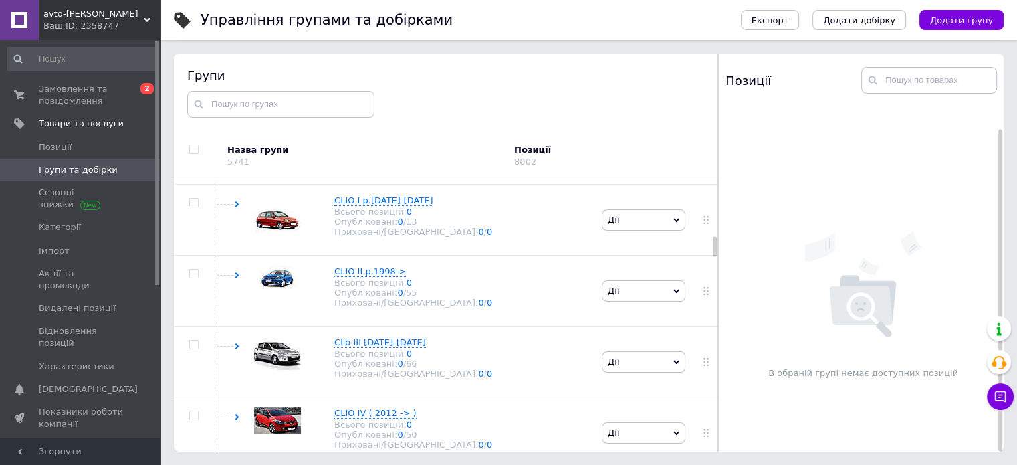
scroll to position [1337, 0]
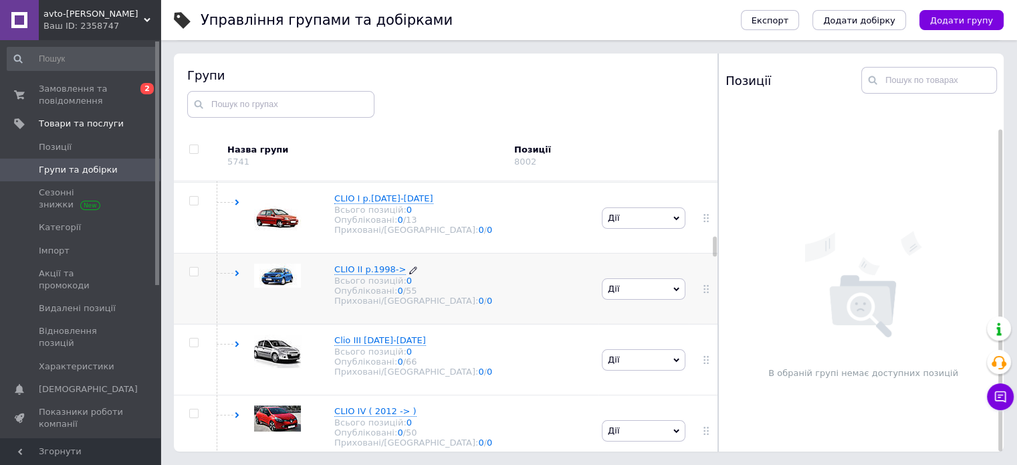
click at [358, 293] on div "Опубліковані: 0 / 55" at bounding box center [413, 291] width 158 height 10
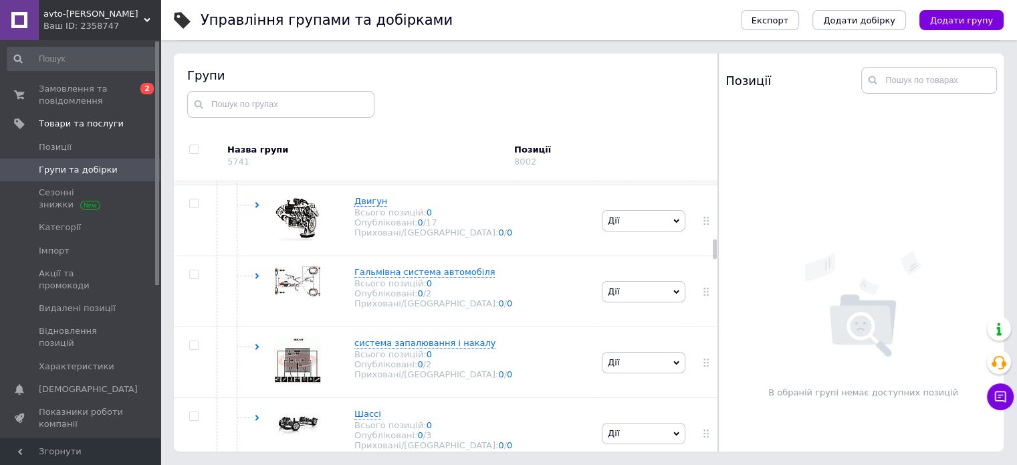
scroll to position [1605, 0]
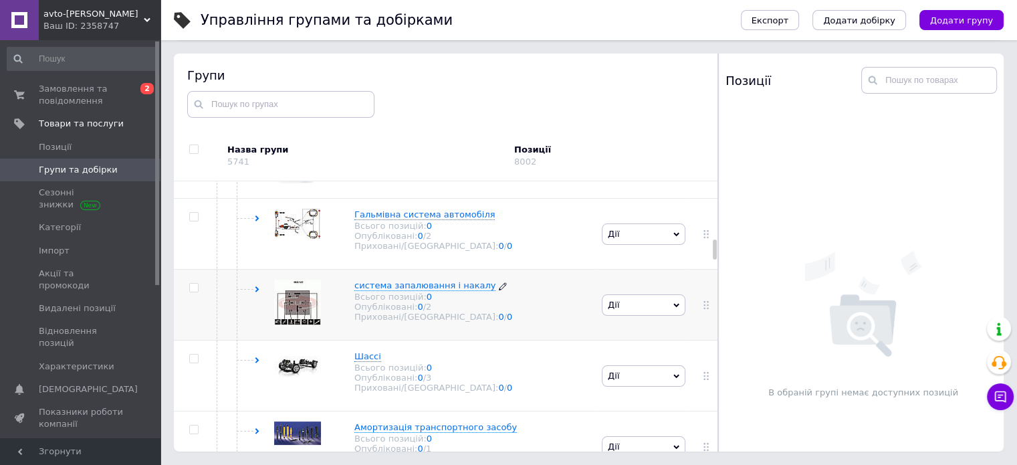
click at [381, 310] on div "Опубліковані: 0 / 2" at bounding box center [433, 307] width 158 height 10
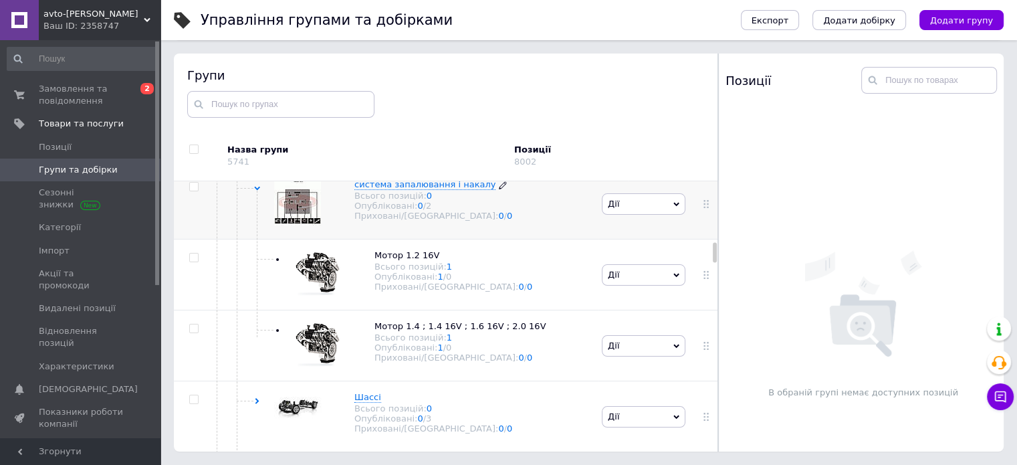
scroll to position [1739, 0]
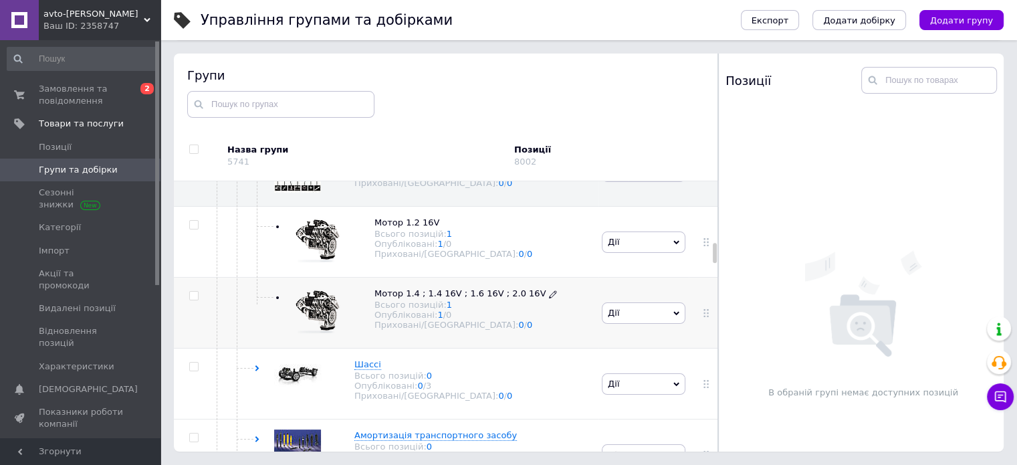
click at [407, 318] on div "Опубліковані: 1 / 0" at bounding box center [465, 315] width 183 height 10
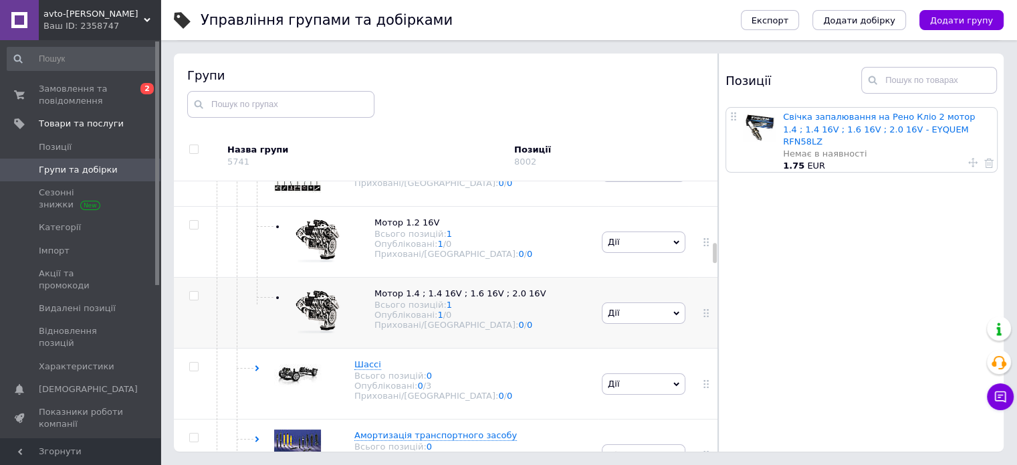
click at [629, 309] on span "Дії" at bounding box center [644, 312] width 84 height 21
click at [647, 422] on li "Додати товар" at bounding box center [643, 431] width 82 height 19
